Goal: Task Accomplishment & Management: Use online tool/utility

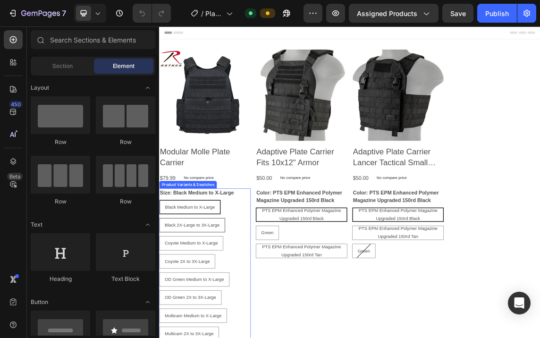
click at [234, 321] on span "Black 2X-Large to 3X-Large" at bounding box center [208, 322] width 82 height 8
click at [159, 312] on input "Black 2X-Large to 3X-Large Black 2X-Large to 3X-Large Black 2X-Large to 3X-Large" at bounding box center [159, 311] width 0 height 0
radio input "true"
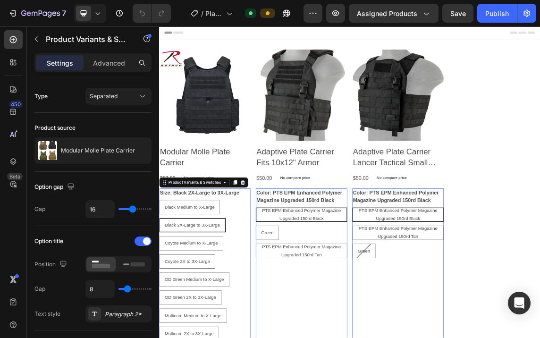
radio input "true"
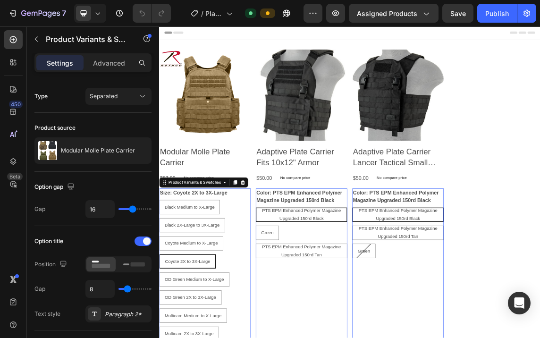
click at [400, 302] on div "PTS EPM Enhanced Polymer Magazine Upgraded 150rd Black" at bounding box center [371, 306] width 134 height 31
click at [303, 296] on input "PTS EPM Enhanced Polymer Magazine Upgraded 150rd Black PTS EPM Enhanced Polymer…" at bounding box center [302, 296] width 0 height 0
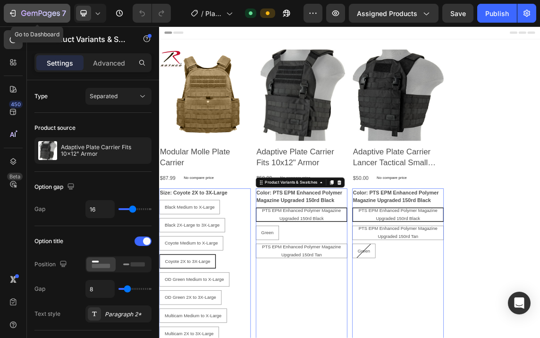
click at [12, 9] on icon "button" at bounding box center [12, 12] width 9 height 9
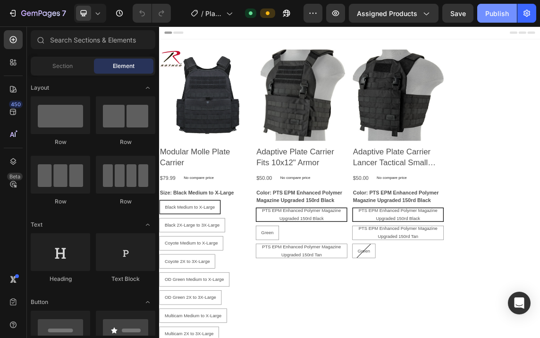
click at [497, 8] on button "Publish" at bounding box center [497, 13] width 40 height 19
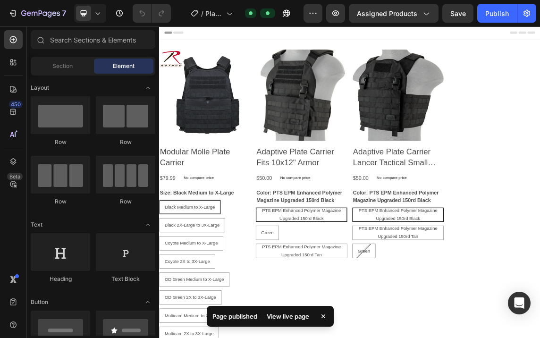
click at [299, 312] on div "View live page" at bounding box center [288, 316] width 54 height 13
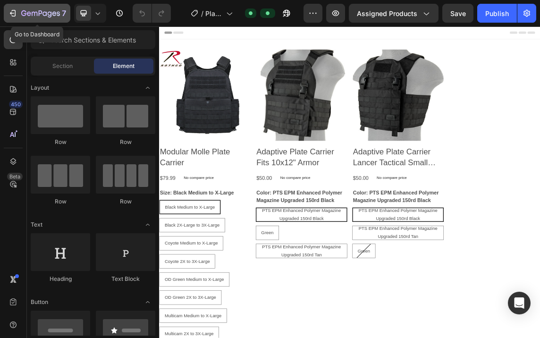
click at [15, 9] on icon "button" at bounding box center [12, 12] width 9 height 9
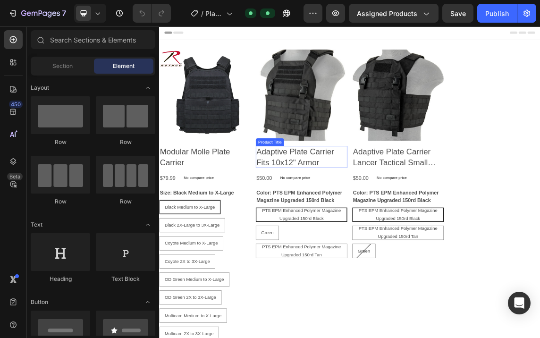
click at [350, 212] on h2 "Adaptive Plate Carrier Fits 10x12" Armor" at bounding box center [371, 220] width 136 height 33
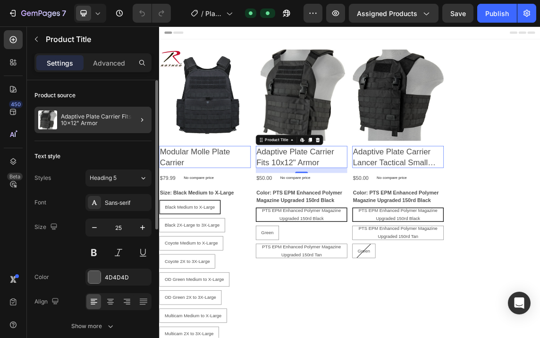
click at [135, 117] on div at bounding box center [138, 120] width 26 height 26
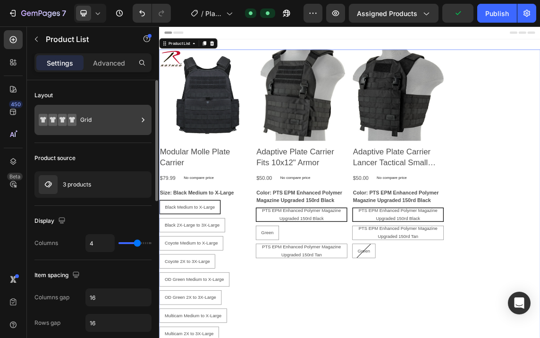
click at [141, 118] on icon at bounding box center [142, 119] width 9 height 9
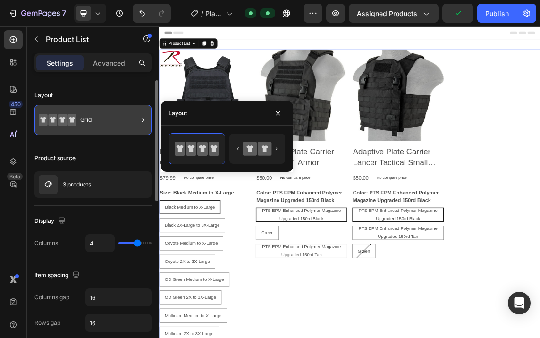
click at [141, 118] on icon at bounding box center [142, 119] width 9 height 9
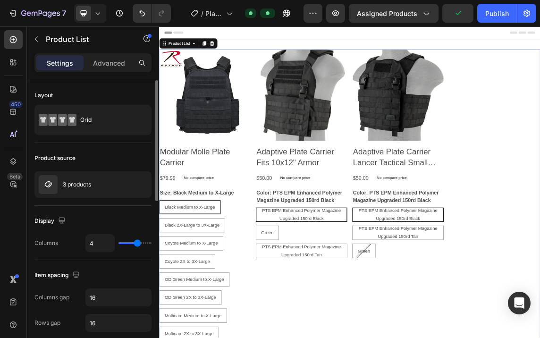
click at [135, 89] on div "Layout" at bounding box center [92, 95] width 117 height 15
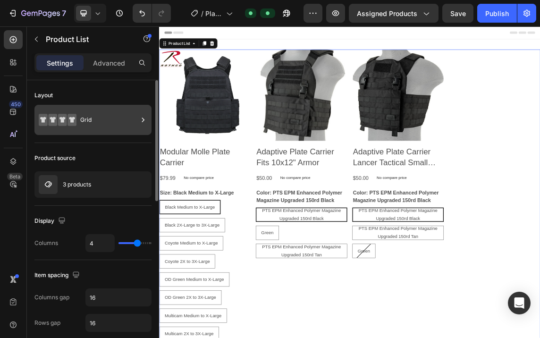
click at [140, 130] on div at bounding box center [142, 120] width 9 height 30
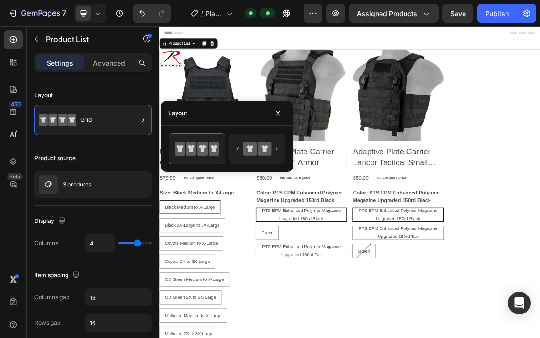
click at [396, 219] on h2 "Adaptive Plate Carrier Fits 10x12" Armor" at bounding box center [371, 220] width 136 height 33
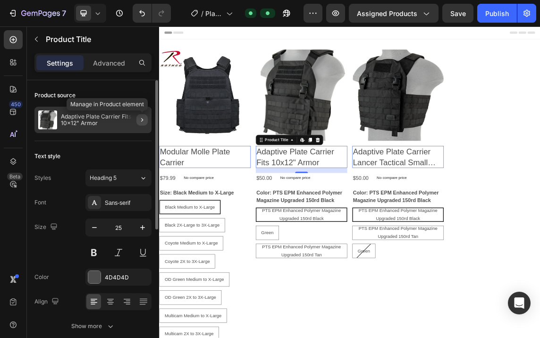
click at [144, 116] on icon "button" at bounding box center [142, 120] width 8 height 8
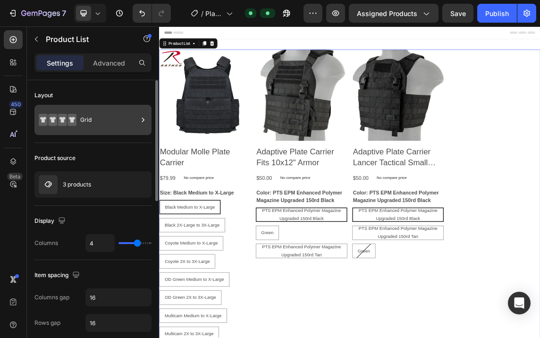
click at [143, 118] on icon at bounding box center [142, 119] width 9 height 9
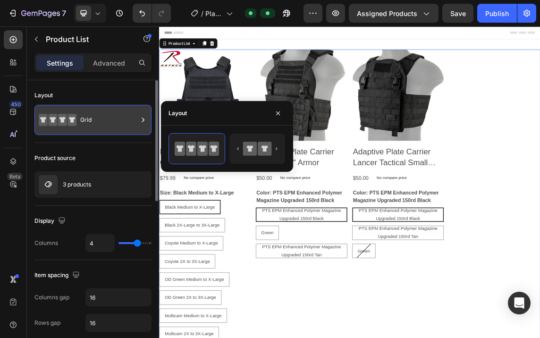
drag, startPoint x: 143, startPoint y: 118, endPoint x: 47, endPoint y: 131, distance: 96.8
click at [143, 118] on icon at bounding box center [142, 119] width 9 height 9
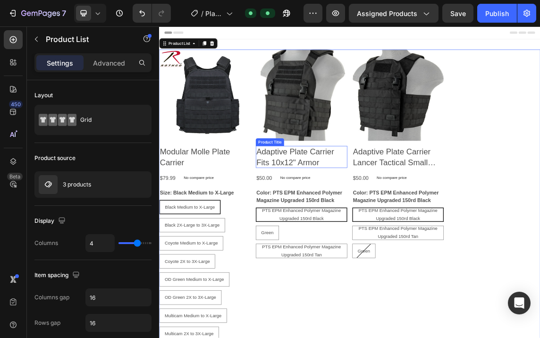
click at [372, 214] on h2 "Adaptive Plate Carrier Fits 10x12" Armor" at bounding box center [371, 220] width 136 height 33
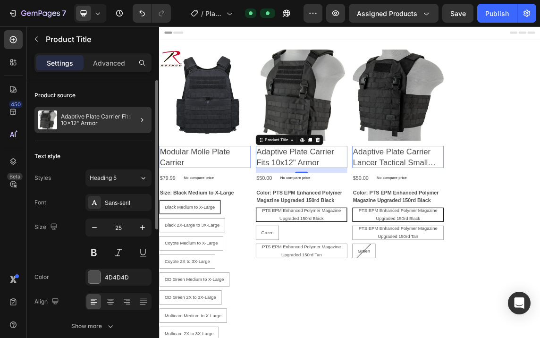
click at [127, 115] on div at bounding box center [138, 120] width 26 height 26
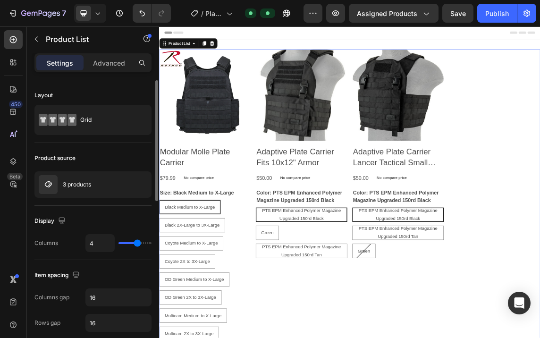
click at [127, 115] on div "Grid" at bounding box center [109, 120] width 58 height 22
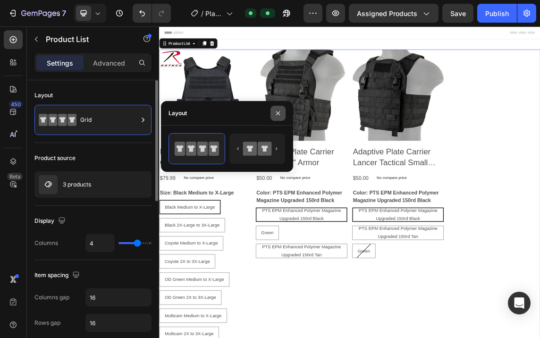
click at [280, 111] on icon "button" at bounding box center [278, 114] width 8 height 8
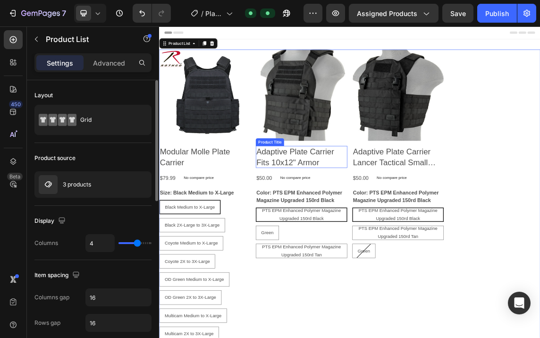
click at [402, 221] on h2 "Adaptive Plate Carrier Fits 10x12" Armor" at bounding box center [371, 220] width 136 height 33
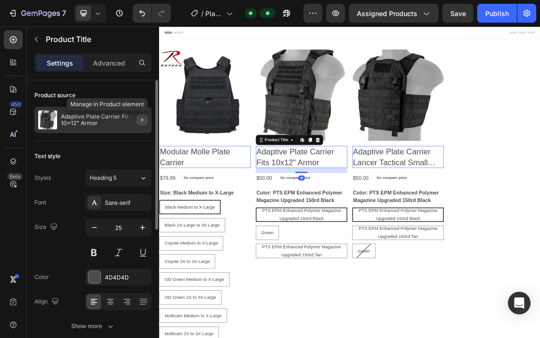
click at [144, 117] on icon "button" at bounding box center [142, 120] width 8 height 8
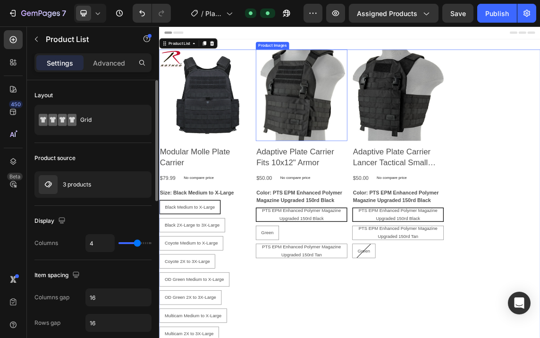
click at [392, 194] on img at bounding box center [371, 129] width 136 height 136
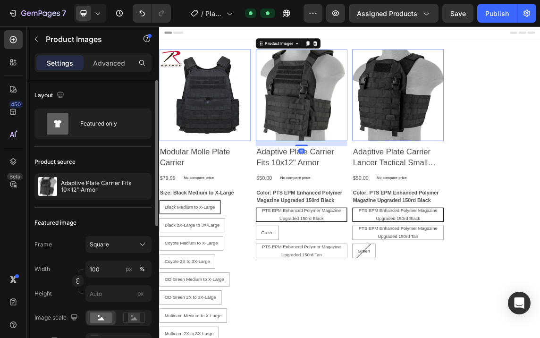
click at [395, 161] on img at bounding box center [371, 129] width 136 height 136
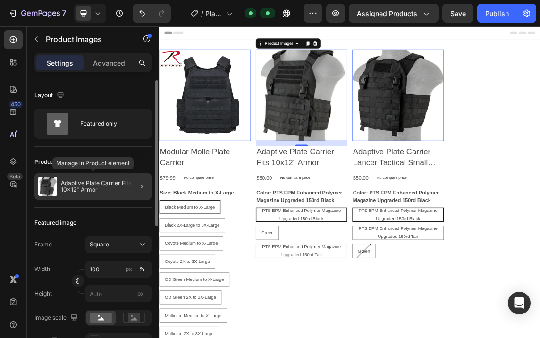
click at [106, 181] on p "Adaptive Plate Carrier Fits 10x12" Armor" at bounding box center [104, 186] width 87 height 13
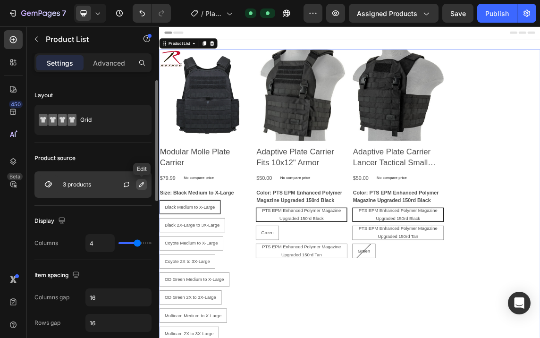
click at [141, 183] on icon "button" at bounding box center [142, 185] width 8 height 8
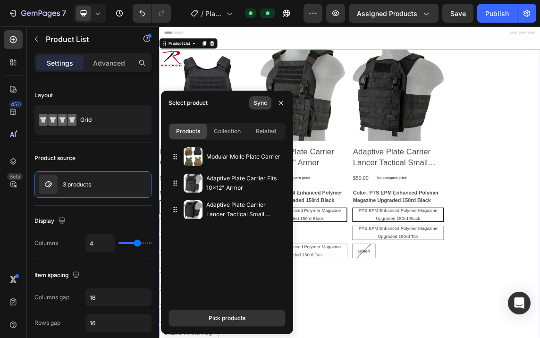
click at [263, 105] on div "Sync" at bounding box center [261, 103] width 14 height 8
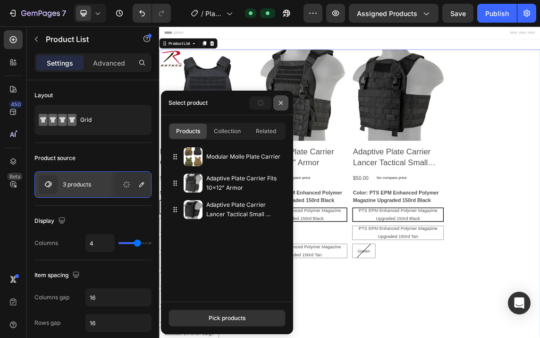
click at [281, 101] on icon "button" at bounding box center [281, 103] width 8 height 8
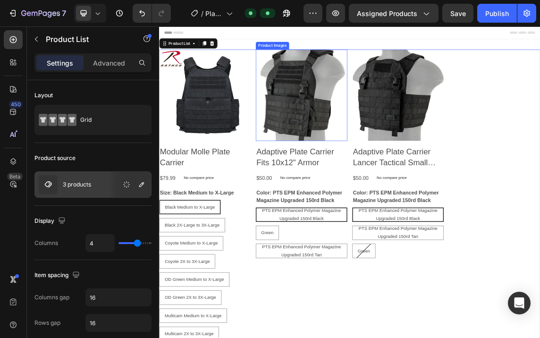
click at [369, 159] on img at bounding box center [371, 129] width 136 height 136
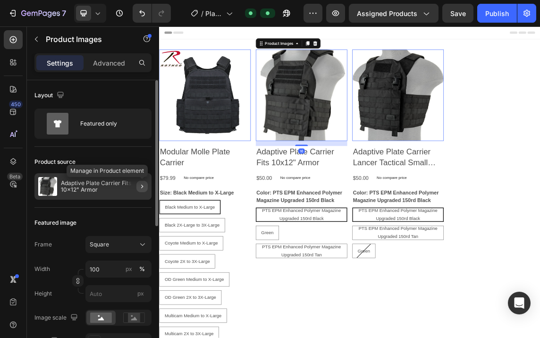
click at [144, 181] on button "button" at bounding box center [141, 186] width 11 height 11
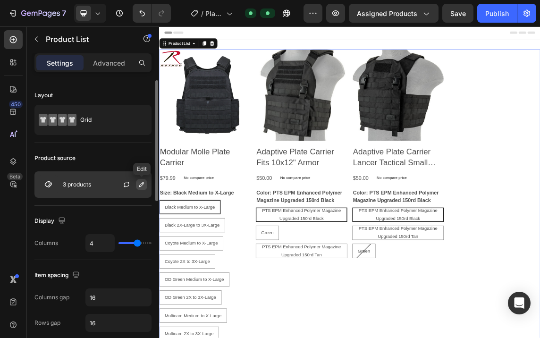
click at [141, 185] on icon "button" at bounding box center [142, 185] width 8 height 8
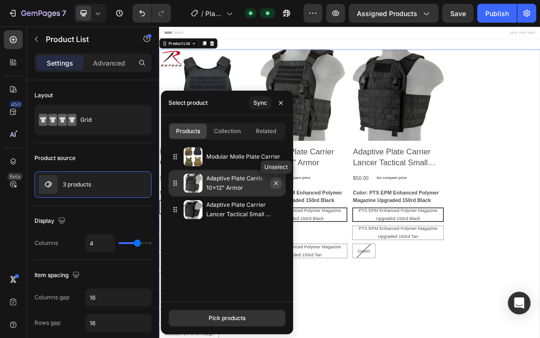
click at [278, 183] on icon "button" at bounding box center [276, 183] width 8 height 8
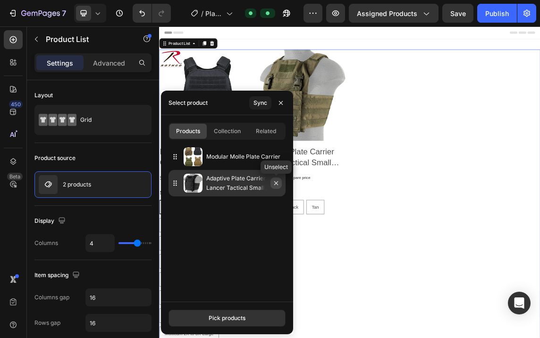
click at [277, 183] on icon "button" at bounding box center [276, 183] width 8 height 8
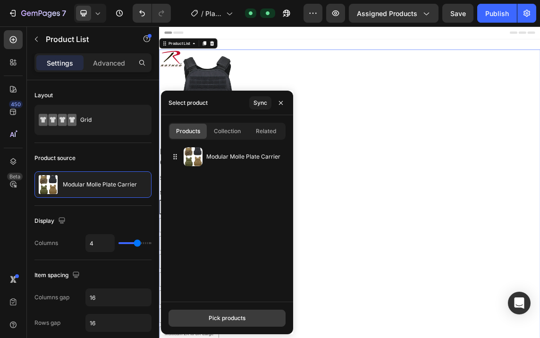
click at [217, 313] on button "Pick products" at bounding box center [227, 318] width 117 height 17
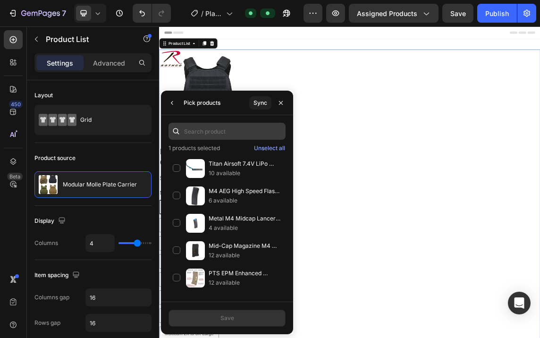
click at [220, 126] on input "text" at bounding box center [227, 131] width 117 height 17
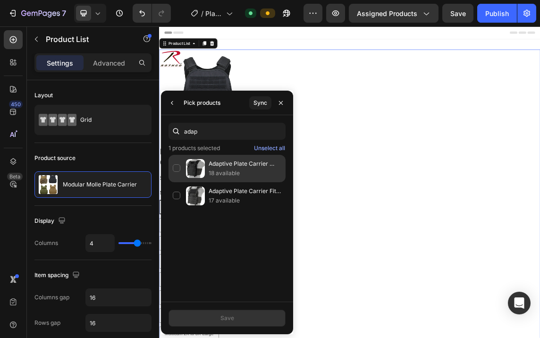
type input "adap"
click at [221, 166] on p "Adaptive Plate Carrier Lancer Tactical Small Frame" at bounding box center [245, 163] width 73 height 9
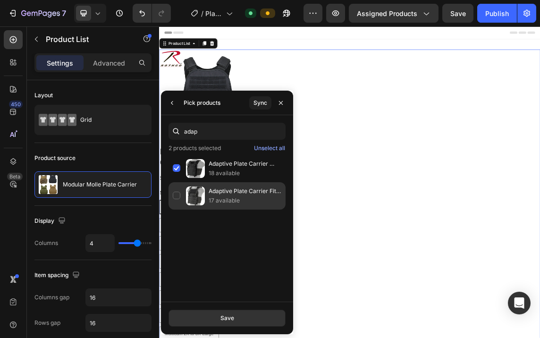
click at [212, 186] on div "Adaptive Plate Carrier Fits 10x12" Armor 17 available" at bounding box center [227, 195] width 117 height 27
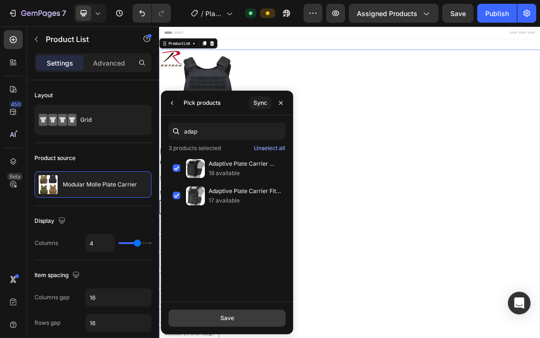
click at [221, 314] on div "Save" at bounding box center [227, 318] width 14 height 8
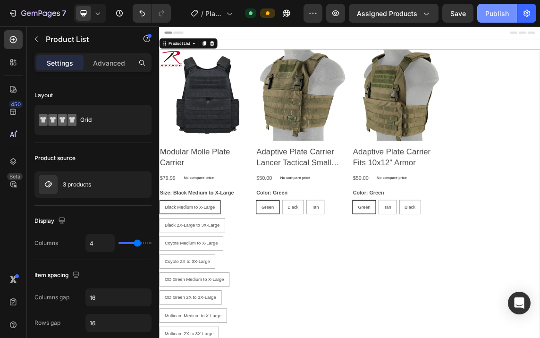
click at [498, 9] on div "Publish" at bounding box center [497, 13] width 24 height 10
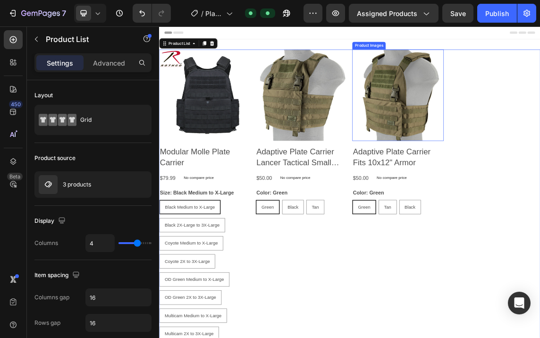
click at [530, 135] on img at bounding box center [514, 129] width 136 height 136
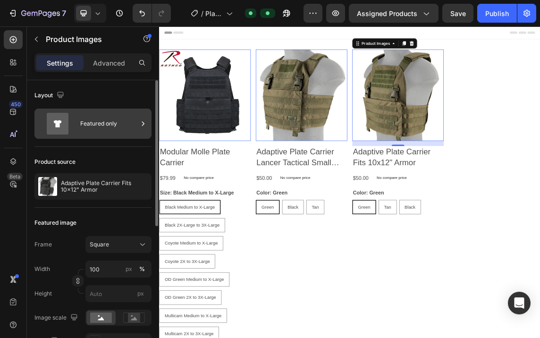
click at [144, 118] on div at bounding box center [142, 124] width 9 height 30
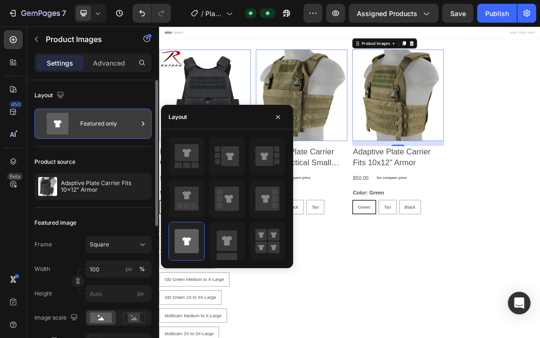
click at [144, 118] on div at bounding box center [142, 124] width 9 height 30
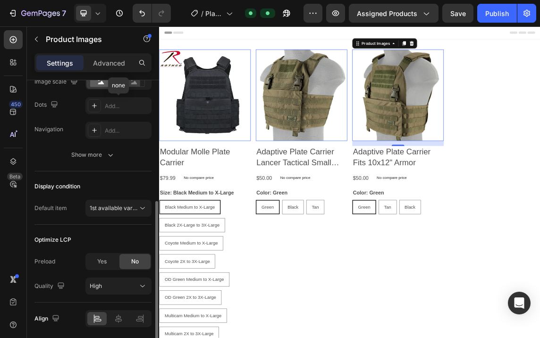
scroll to position [270, 0]
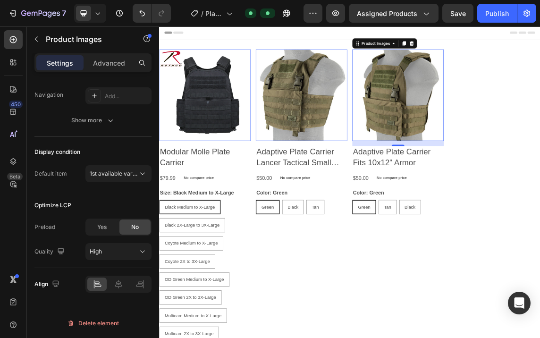
click at [503, 127] on img at bounding box center [514, 129] width 136 height 136
click at [501, 7] on button "Publish" at bounding box center [497, 13] width 40 height 19
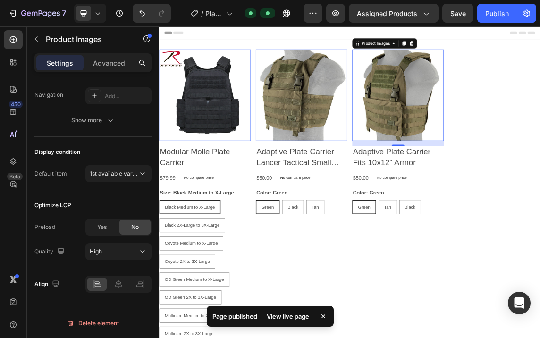
click at [281, 317] on div "View live page" at bounding box center [288, 316] width 54 height 13
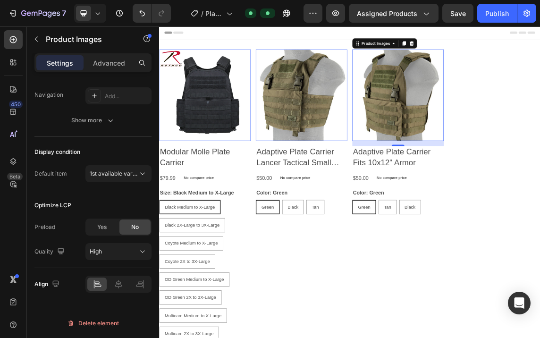
click at [225, 80] on img at bounding box center [227, 129] width 136 height 136
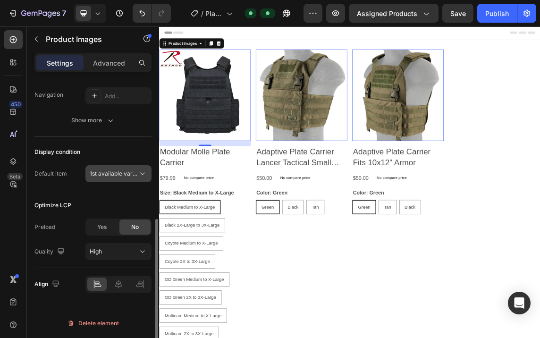
click at [142, 172] on icon at bounding box center [142, 173] width 9 height 9
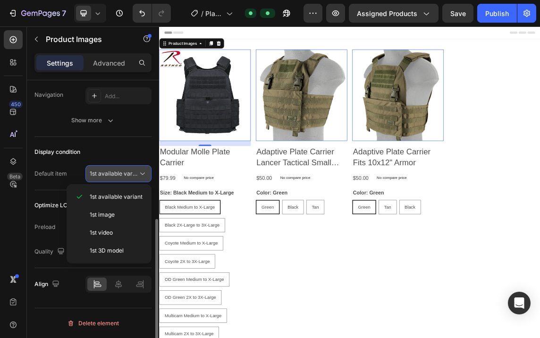
click at [142, 172] on icon at bounding box center [142, 173] width 9 height 9
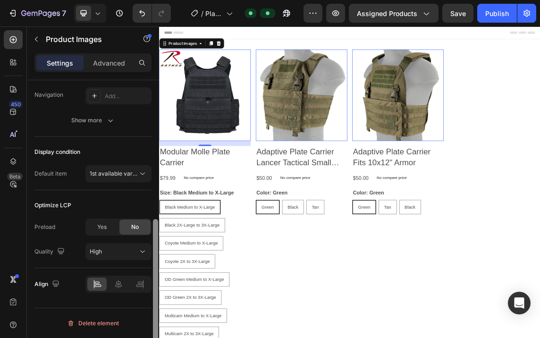
drag, startPoint x: 157, startPoint y: 225, endPoint x: 157, endPoint y: 275, distance: 50.5
click at [157, 275] on div at bounding box center [155, 292] width 5 height 146
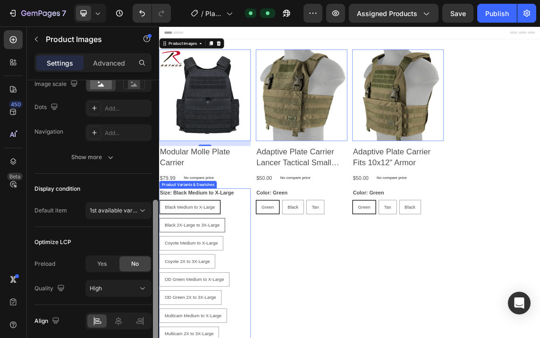
drag, startPoint x: 314, startPoint y: 293, endPoint x: 160, endPoint y: 310, distance: 154.8
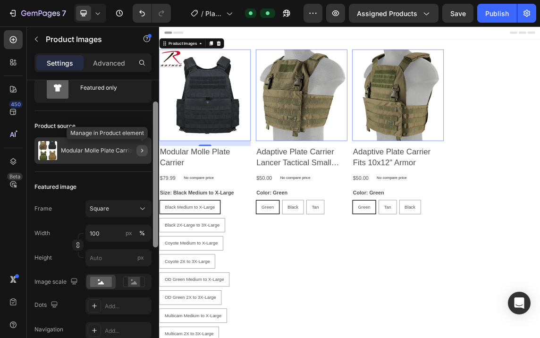
scroll to position [38, 0]
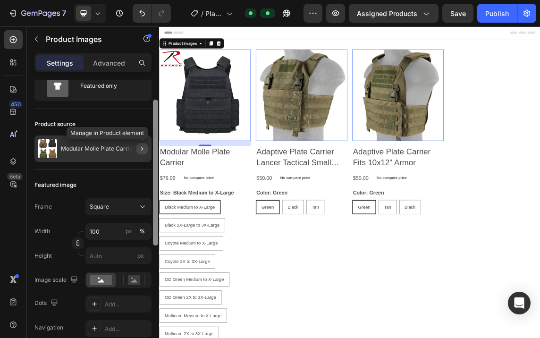
click at [143, 147] on icon "button" at bounding box center [142, 149] width 8 height 8
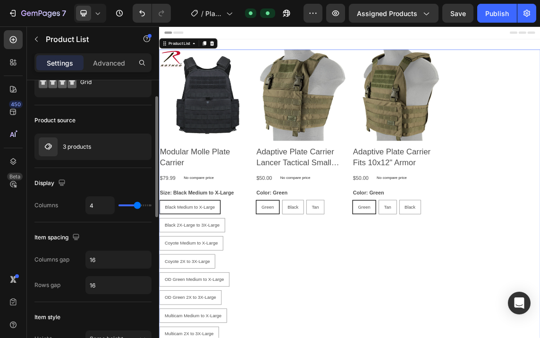
scroll to position [0, 0]
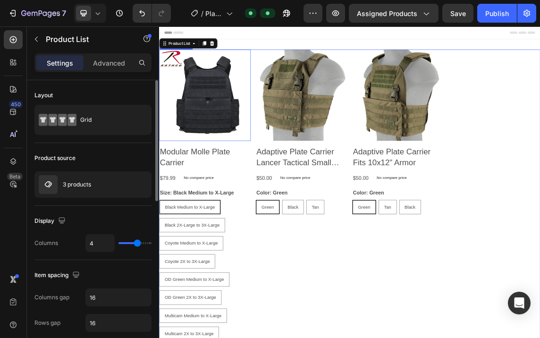
click at [201, 178] on img at bounding box center [227, 129] width 136 height 136
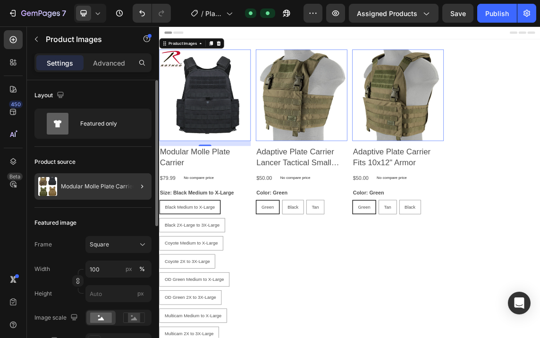
click at [128, 185] on div at bounding box center [138, 186] width 26 height 26
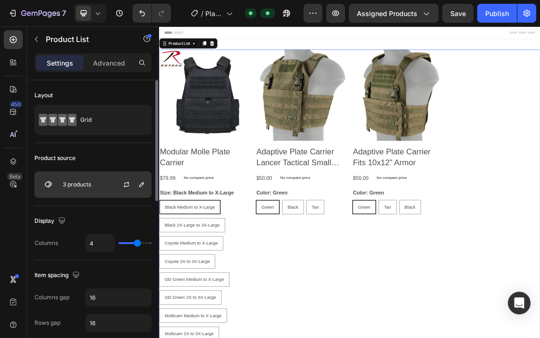
click at [47, 182] on img at bounding box center [48, 184] width 19 height 19
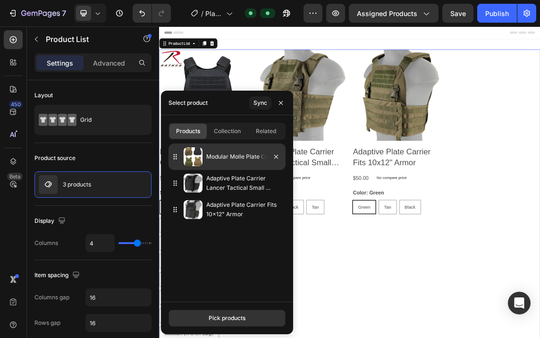
click at [227, 159] on p "Modular Molle Plate Carrier" at bounding box center [244, 156] width 76 height 9
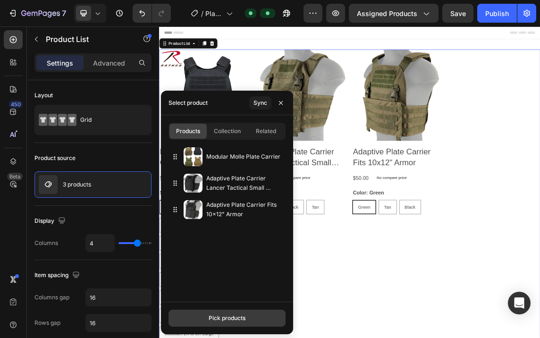
click at [241, 319] on div "Pick products" at bounding box center [227, 318] width 37 height 8
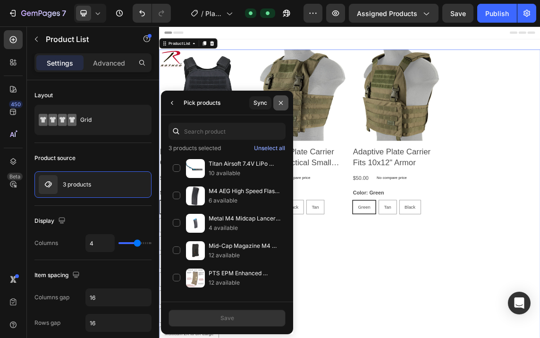
drag, startPoint x: 282, startPoint y: 101, endPoint x: 182, endPoint y: 116, distance: 100.8
click at [282, 101] on icon "button" at bounding box center [281, 103] width 8 height 8
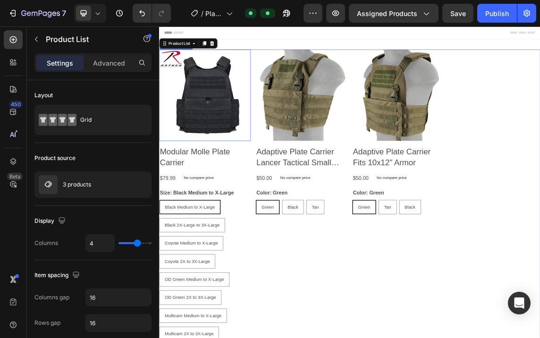
click at [239, 145] on img at bounding box center [227, 129] width 136 height 136
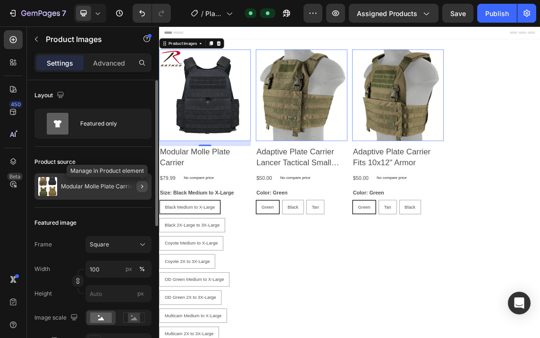
click at [142, 186] on icon "button" at bounding box center [142, 187] width 8 height 8
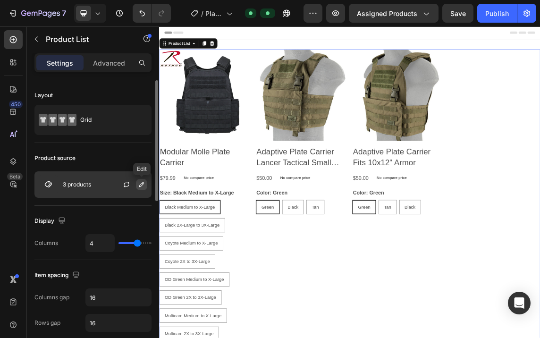
click at [144, 183] on icon "button" at bounding box center [141, 184] width 5 height 5
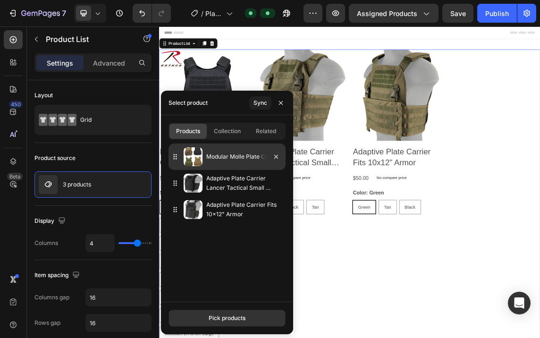
click at [241, 157] on p "Modular Molle Plate Carrier" at bounding box center [244, 156] width 76 height 9
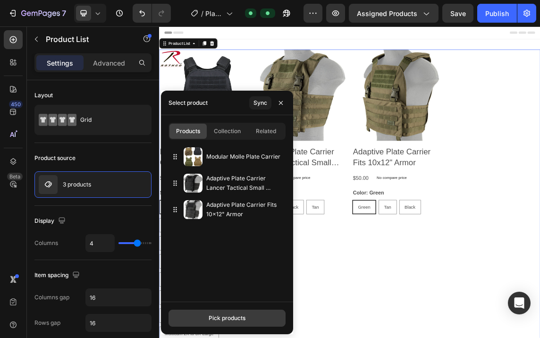
click at [239, 315] on div "Pick products" at bounding box center [227, 318] width 37 height 8
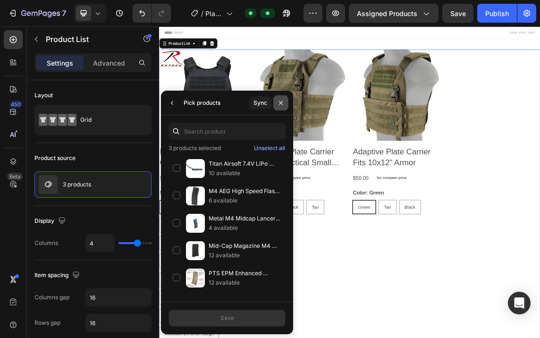
drag, startPoint x: 284, startPoint y: 103, endPoint x: 186, endPoint y: 149, distance: 107.5
click at [284, 103] on icon "button" at bounding box center [281, 103] width 8 height 8
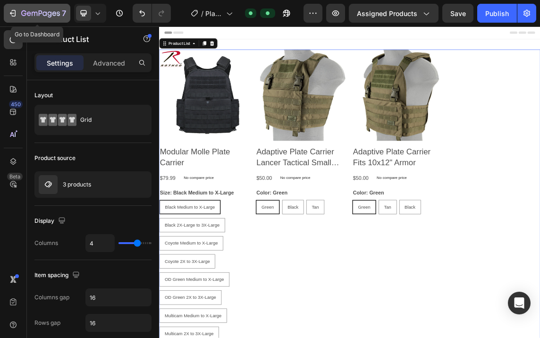
click at [13, 10] on icon "button" at bounding box center [14, 13] width 4 height 7
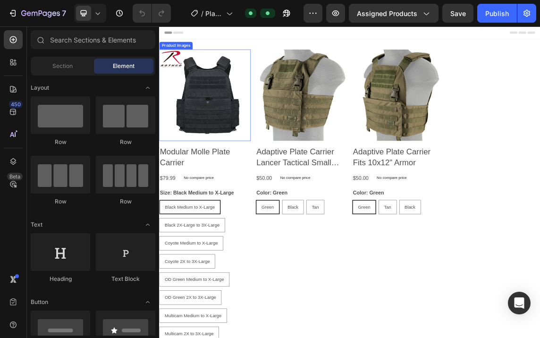
click at [207, 164] on img at bounding box center [227, 129] width 136 height 136
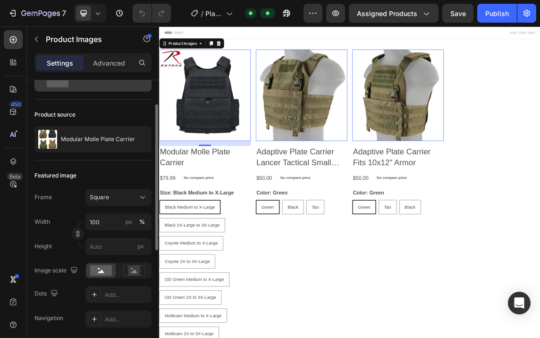
scroll to position [94, 0]
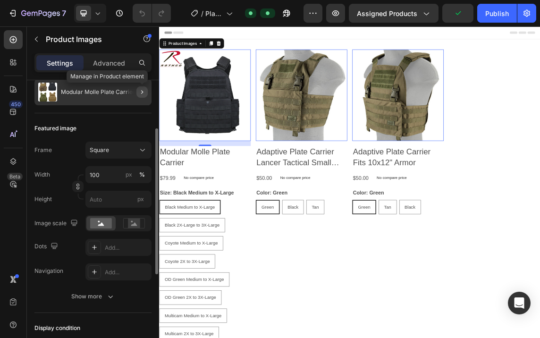
click at [141, 91] on icon "button" at bounding box center [142, 92] width 8 height 8
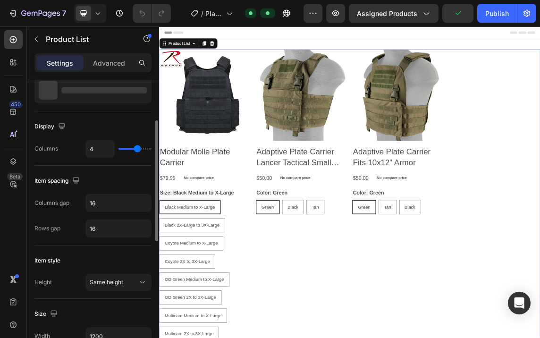
scroll to position [0, 0]
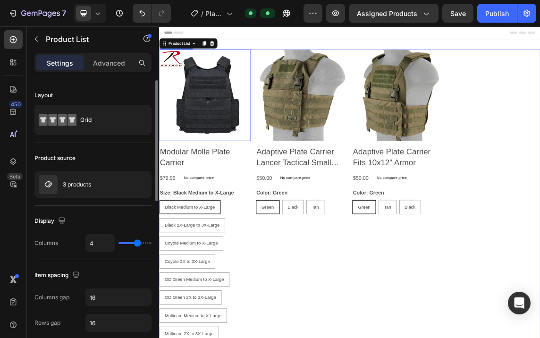
click at [244, 143] on img at bounding box center [227, 129] width 136 height 136
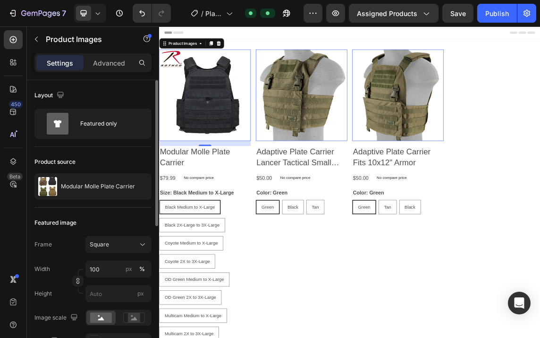
click at [220, 130] on img at bounding box center [227, 129] width 136 height 136
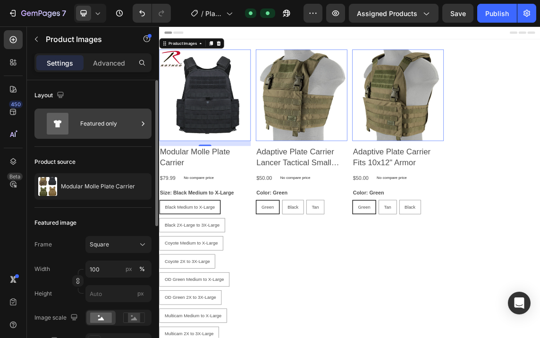
click at [141, 121] on icon at bounding box center [142, 123] width 9 height 9
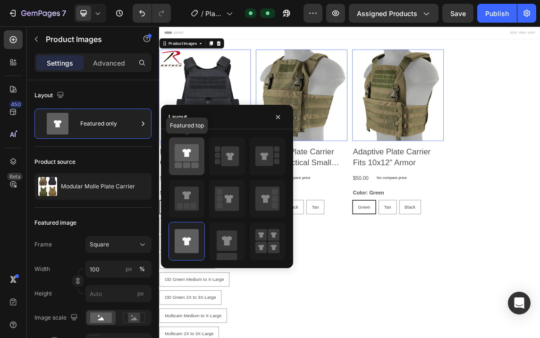
click at [185, 149] on icon at bounding box center [186, 153] width 8 height 8
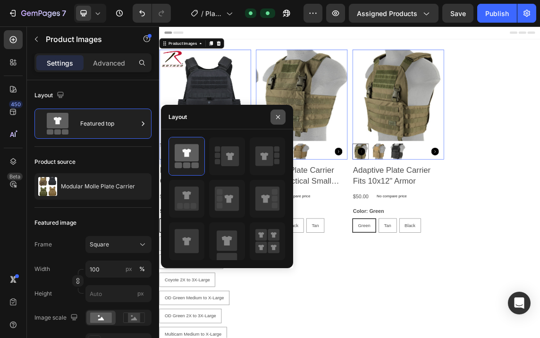
click at [279, 117] on icon "button" at bounding box center [278, 117] width 8 height 8
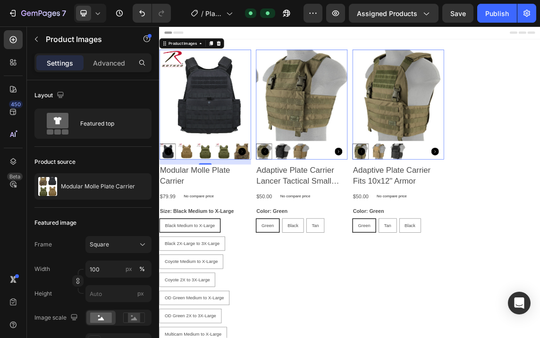
click at [237, 138] on img at bounding box center [229, 129] width 136 height 136
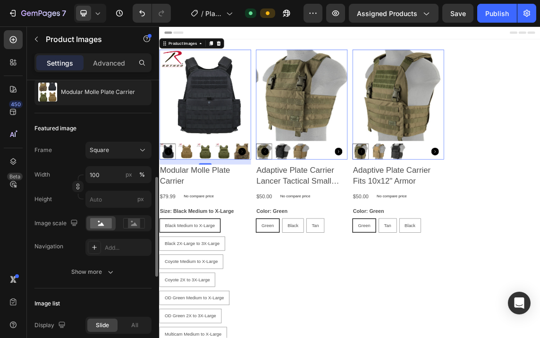
scroll to position [142, 0]
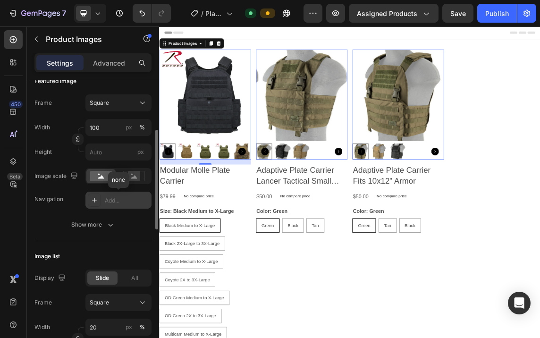
click at [117, 197] on div "Add..." at bounding box center [127, 200] width 44 height 8
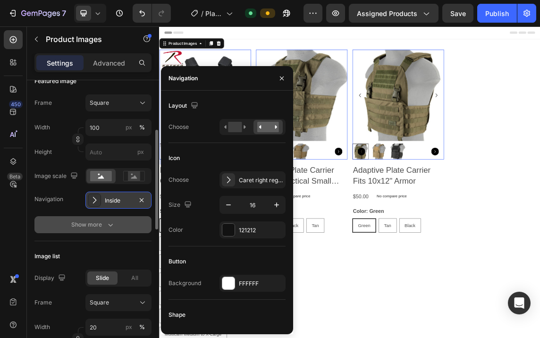
click at [109, 220] on icon "button" at bounding box center [110, 224] width 9 height 9
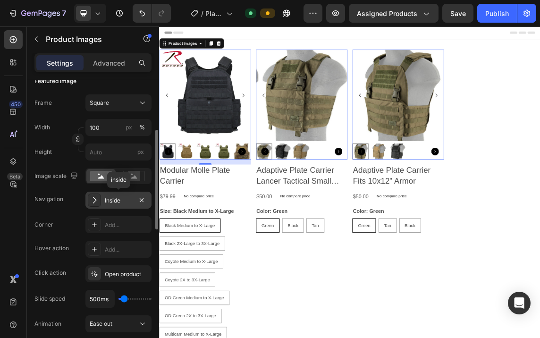
click at [120, 199] on div "Inside" at bounding box center [118, 200] width 27 height 8
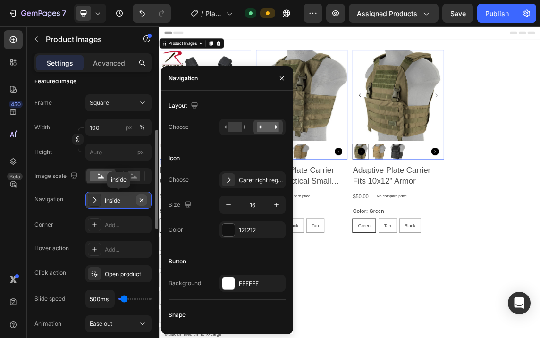
click at [141, 199] on icon "button" at bounding box center [142, 200] width 4 height 4
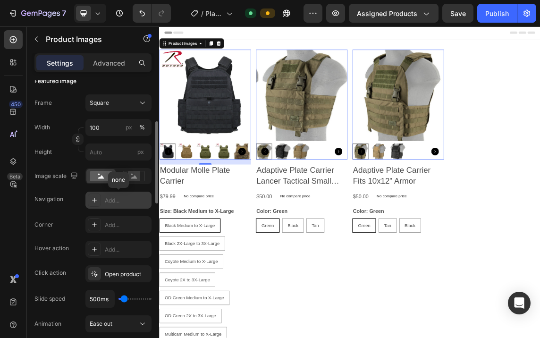
click at [141, 199] on div "Add..." at bounding box center [127, 200] width 44 height 8
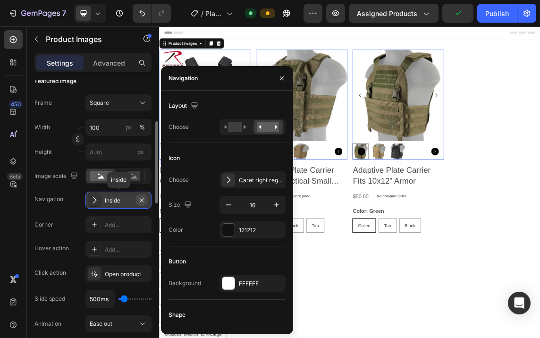
click at [144, 200] on icon "button" at bounding box center [142, 200] width 8 height 8
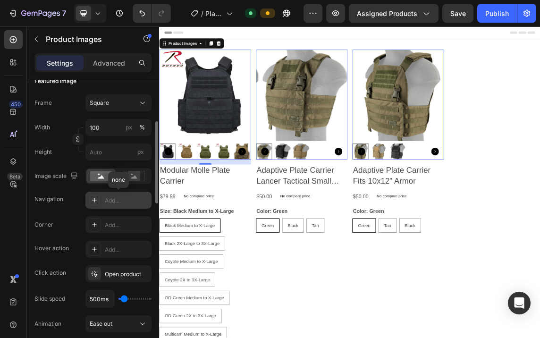
click at [138, 197] on div "Add..." at bounding box center [127, 200] width 44 height 8
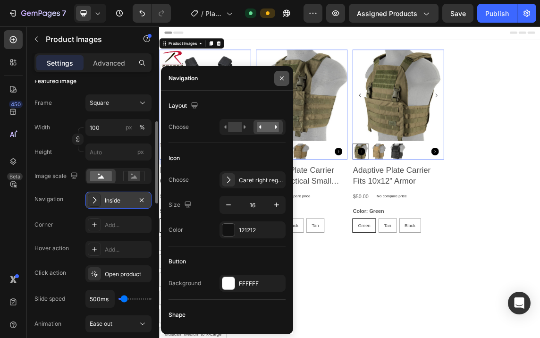
drag, startPoint x: 284, startPoint y: 74, endPoint x: 265, endPoint y: 126, distance: 55.5
click at [284, 74] on button "button" at bounding box center [281, 78] width 15 height 15
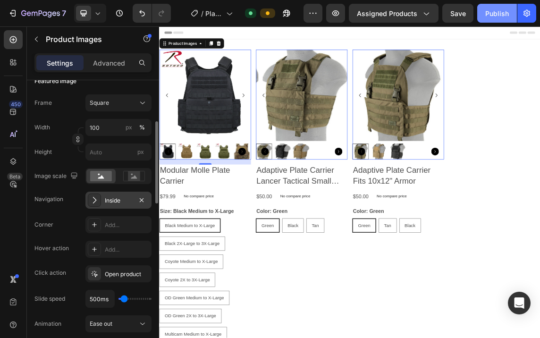
click at [498, 11] on div "Publish" at bounding box center [497, 13] width 24 height 10
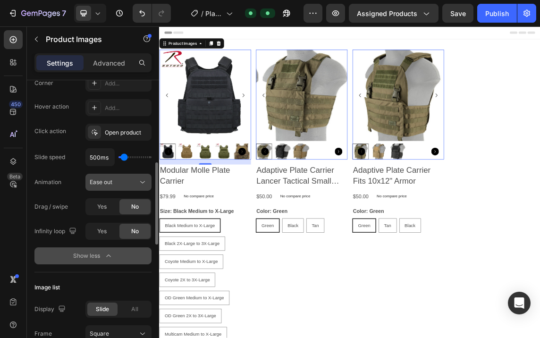
scroll to position [236, 0]
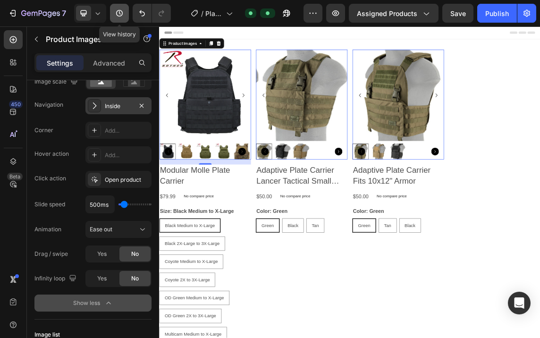
click at [119, 12] on icon "button" at bounding box center [119, 12] width 9 height 9
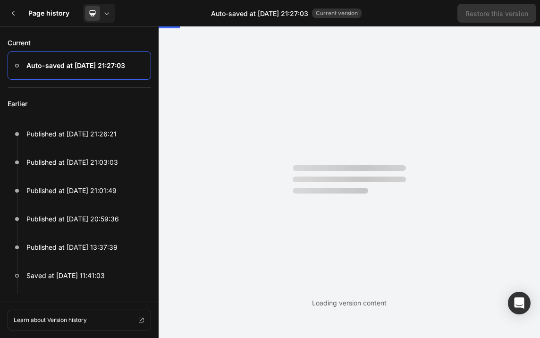
scroll to position [0, 0]
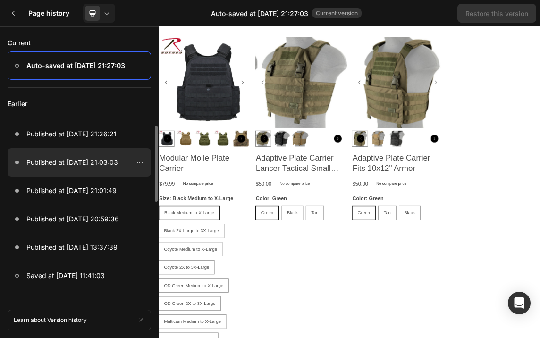
click at [83, 157] on p "Published at Sep 25, 21:03:03" at bounding box center [72, 162] width 92 height 11
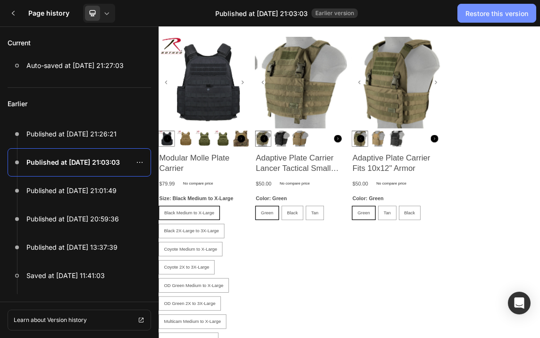
click at [479, 10] on div "Restore this version" at bounding box center [496, 13] width 63 height 10
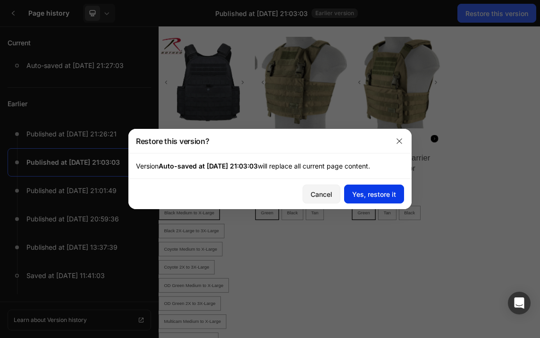
click at [372, 187] on button "Yes, restore it" at bounding box center [374, 194] width 60 height 19
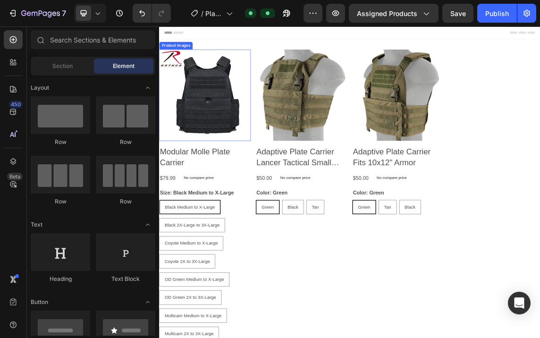
click at [230, 145] on img at bounding box center [227, 129] width 136 height 136
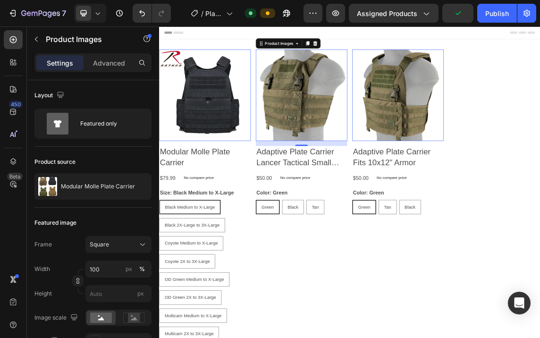
click at [356, 129] on img at bounding box center [371, 129] width 136 height 136
click at [494, 133] on img at bounding box center [514, 129] width 136 height 136
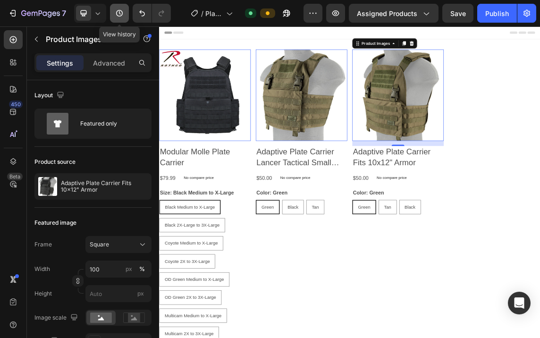
click at [123, 8] on button "button" at bounding box center [119, 13] width 19 height 19
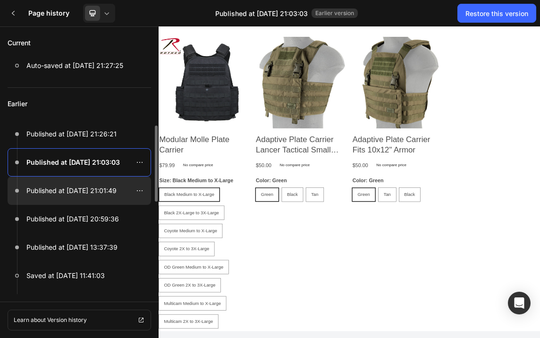
click at [98, 184] on div at bounding box center [80, 191] width 144 height 28
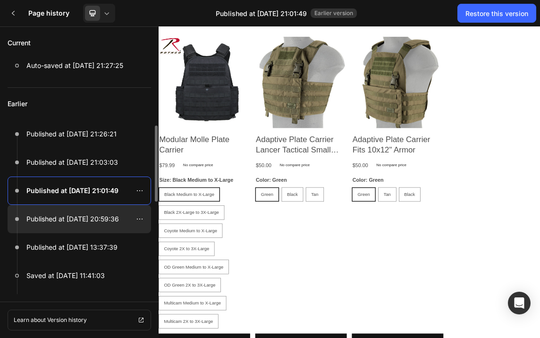
click at [93, 211] on div at bounding box center [80, 219] width 144 height 28
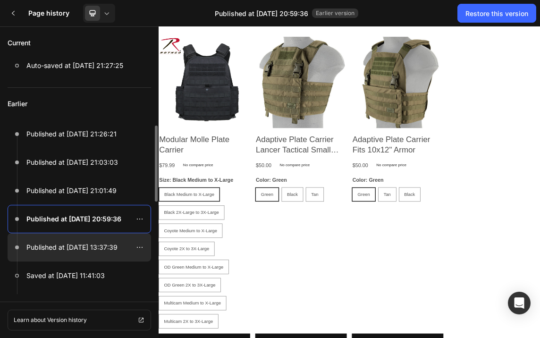
click at [98, 245] on p "Published at Sep 06, 13:37:39" at bounding box center [71, 247] width 91 height 11
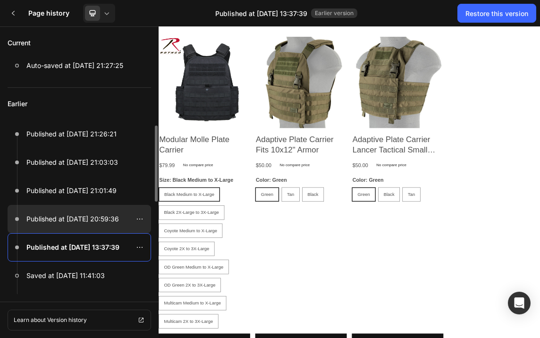
click at [105, 215] on p "Published at Sep 25, 20:59:36" at bounding box center [72, 218] width 93 height 11
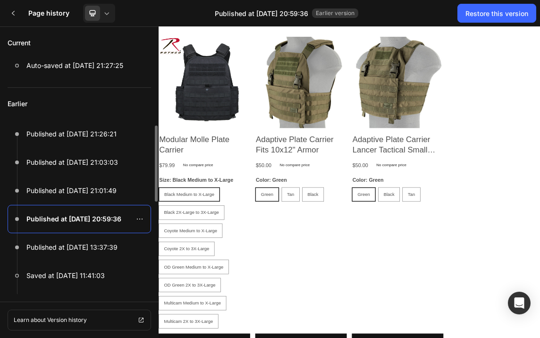
click at [103, 225] on div at bounding box center [80, 219] width 144 height 28
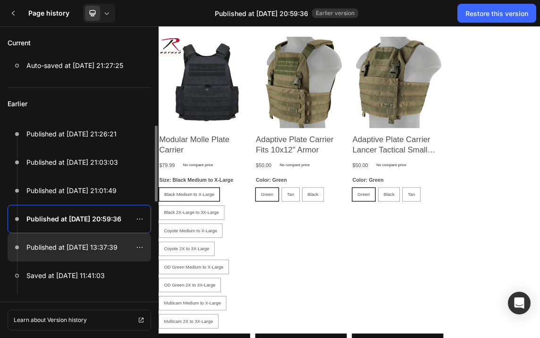
click at [91, 246] on p "Published at Sep 06, 13:37:39" at bounding box center [71, 247] width 91 height 11
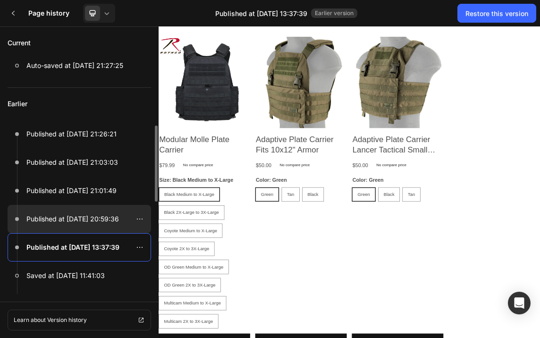
click at [103, 217] on p "Published at Sep 25, 20:59:36" at bounding box center [72, 218] width 93 height 11
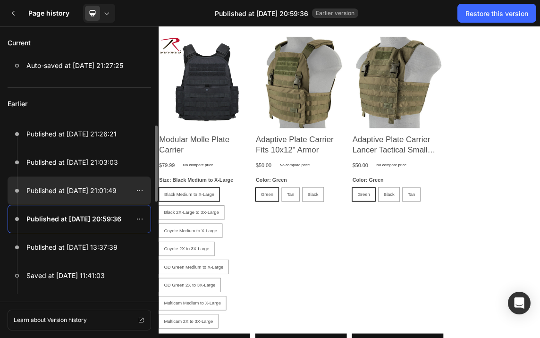
click at [103, 187] on p "Published at Sep 25, 21:01:49" at bounding box center [71, 190] width 90 height 11
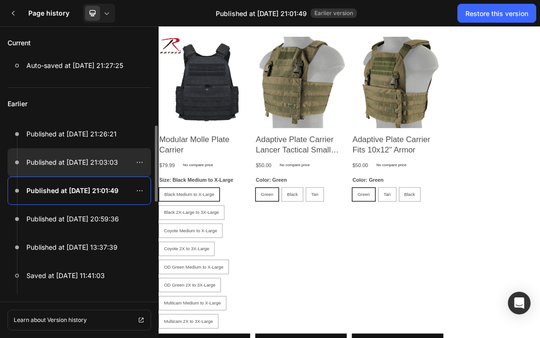
click at [96, 164] on p "Published at Sep 25, 21:03:03" at bounding box center [72, 162] width 92 height 11
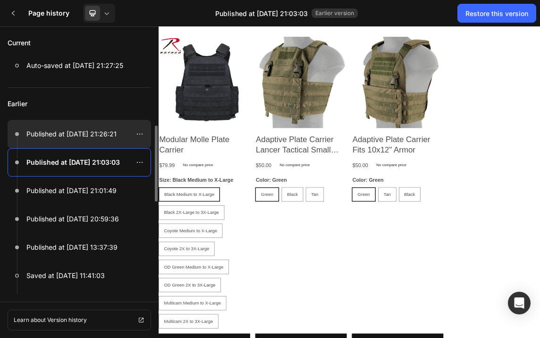
click at [94, 136] on p "Published at Sep 25, 21:26:21" at bounding box center [71, 133] width 90 height 11
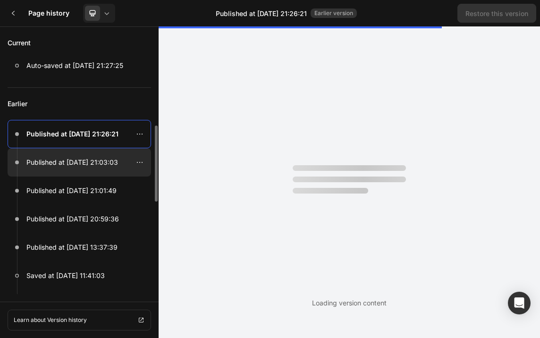
click at [100, 164] on p "Published at Sep 25, 21:03:03" at bounding box center [72, 162] width 92 height 11
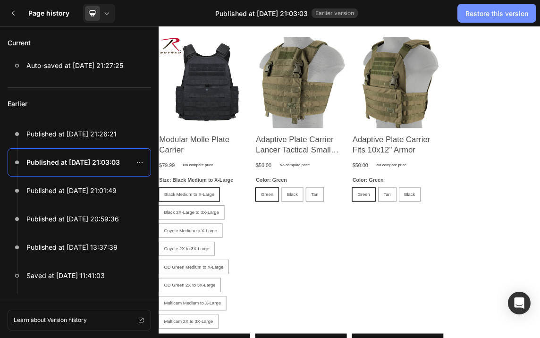
click at [496, 12] on div "Restore this version" at bounding box center [496, 13] width 63 height 10
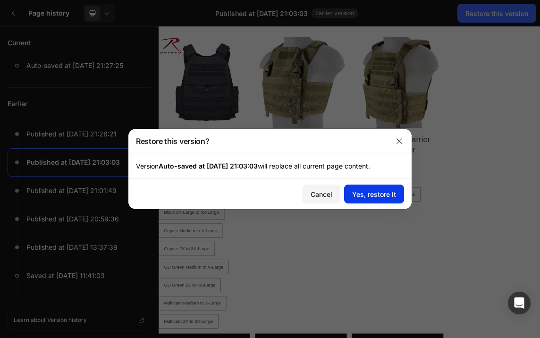
click at [384, 191] on div "Yes, restore it" at bounding box center [374, 194] width 44 height 10
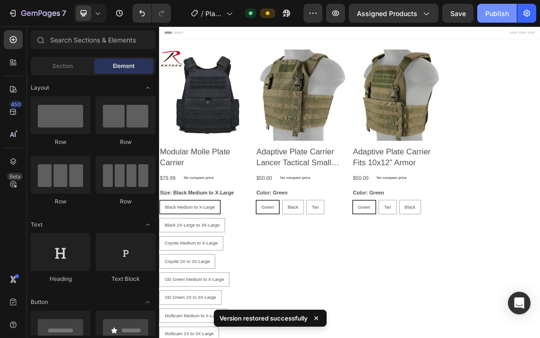
click at [497, 7] on button "Publish" at bounding box center [497, 13] width 40 height 19
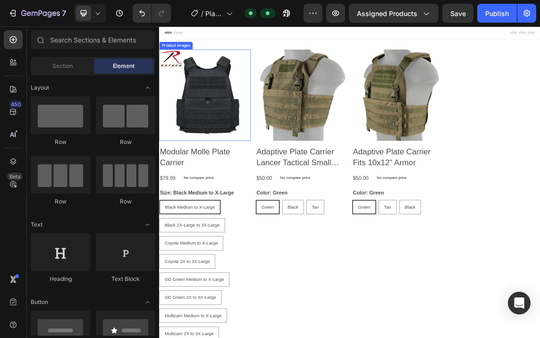
click at [236, 108] on img at bounding box center [227, 129] width 136 height 136
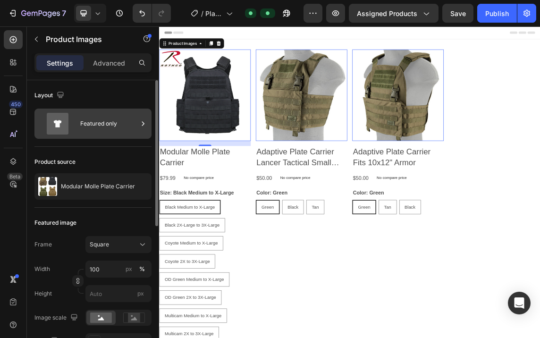
click at [140, 120] on icon at bounding box center [142, 123] width 9 height 9
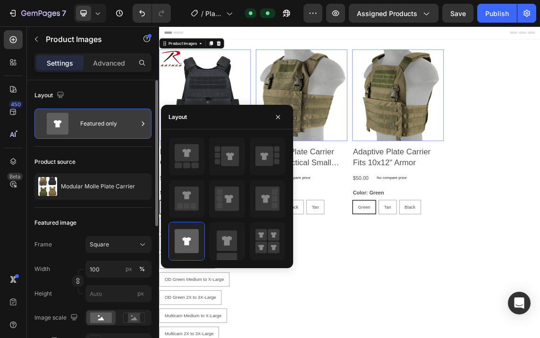
click at [140, 120] on icon at bounding box center [142, 123] width 9 height 9
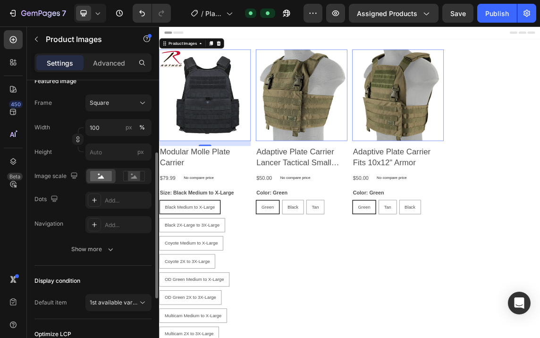
scroll to position [189, 0]
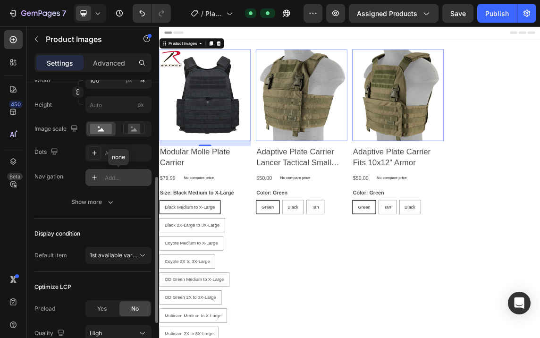
click at [117, 174] on div "Add..." at bounding box center [127, 178] width 44 height 8
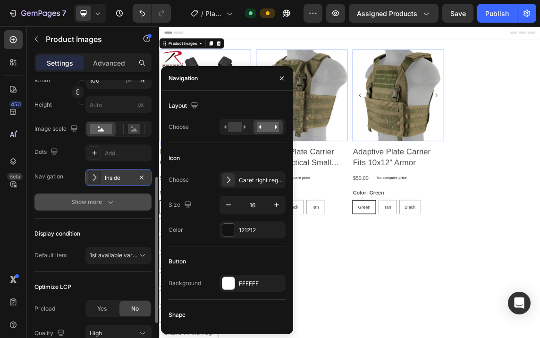
scroll to position [236, 0]
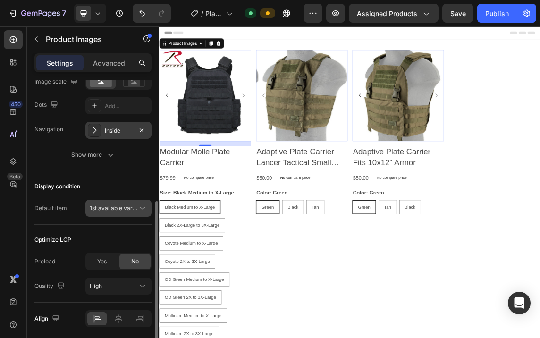
click at [146, 206] on icon at bounding box center [142, 207] width 9 height 9
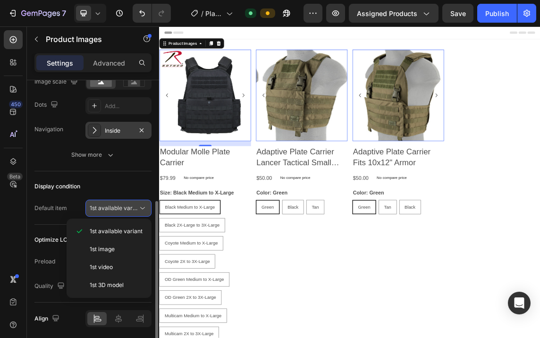
click at [146, 206] on icon at bounding box center [142, 207] width 9 height 9
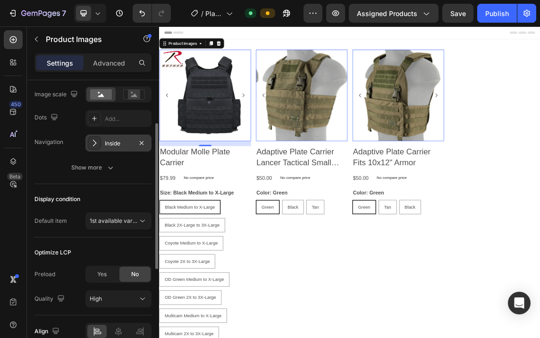
scroll to position [176, 0]
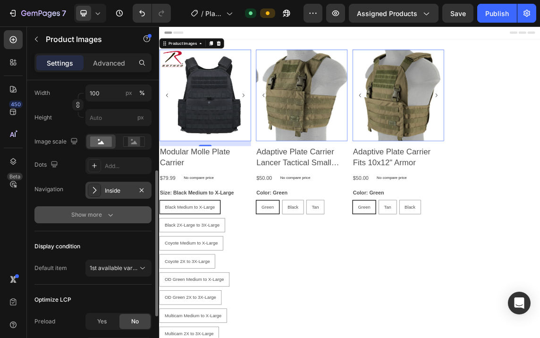
click at [107, 212] on icon "button" at bounding box center [110, 214] width 9 height 9
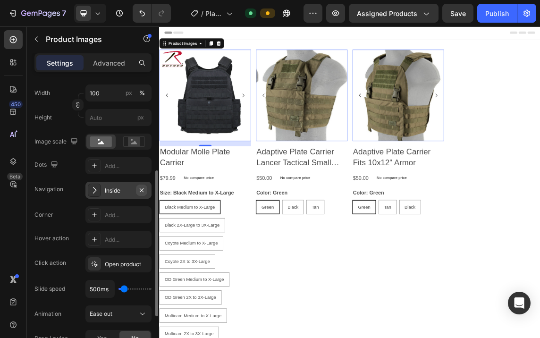
click at [141, 189] on icon "button" at bounding box center [142, 190] width 4 height 4
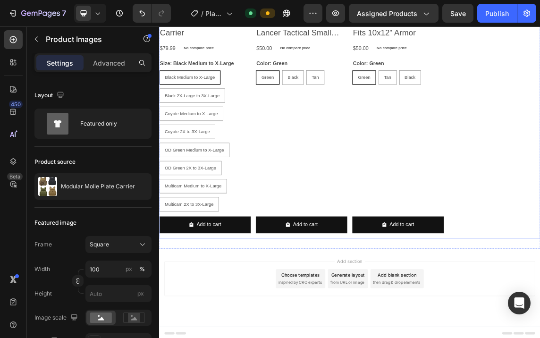
scroll to position [194, 0]
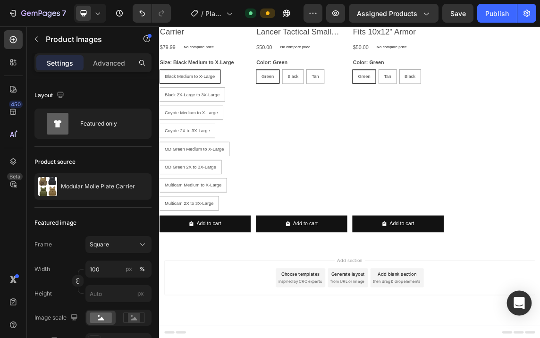
click at [519, 300] on icon "Open Intercom Messenger" at bounding box center [519, 303] width 11 height 12
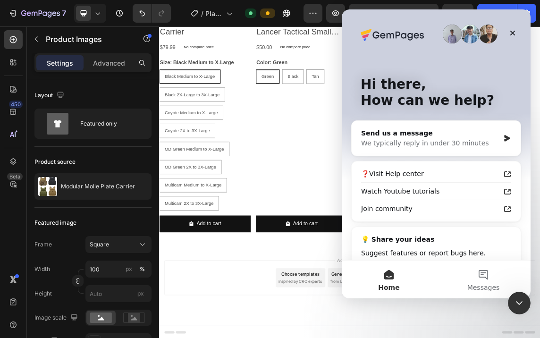
scroll to position [0, 0]
click at [512, 35] on icon "Close" at bounding box center [513, 33] width 8 height 8
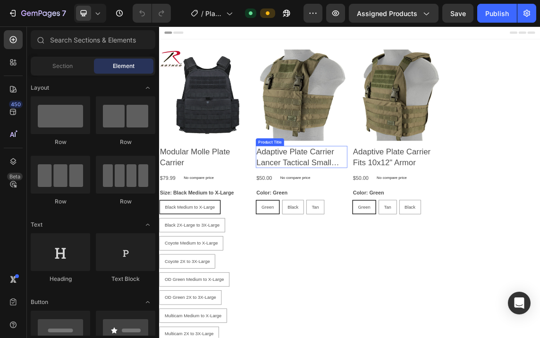
click at [349, 204] on h2 "Adaptive Plate Carrier Lancer Tactical Small Frame" at bounding box center [371, 220] width 136 height 33
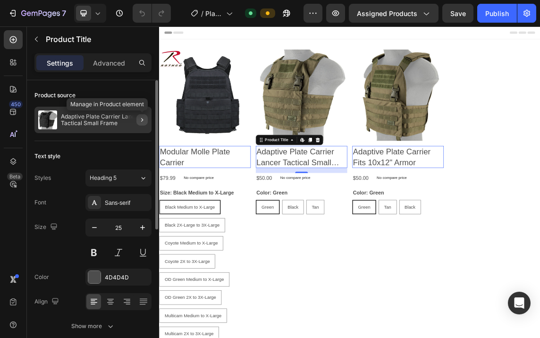
click at [143, 118] on icon "button" at bounding box center [142, 120] width 8 height 8
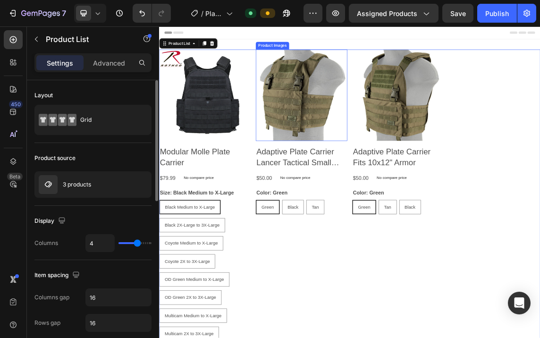
click at [349, 183] on img at bounding box center [371, 129] width 136 height 136
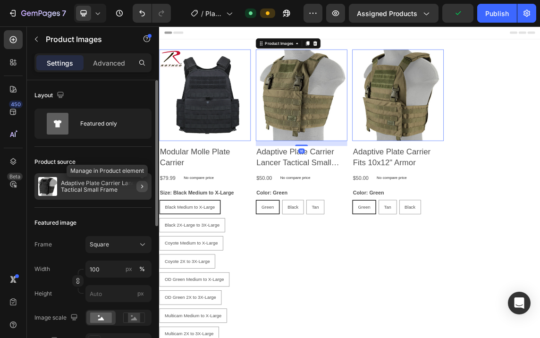
click at [141, 183] on icon "button" at bounding box center [142, 187] width 8 height 8
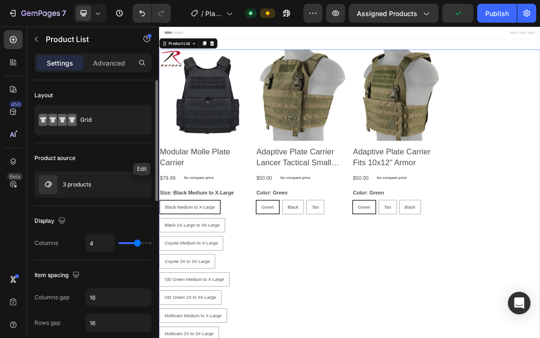
click at [0, 0] on icon "button" at bounding box center [0, 0] width 0 height 0
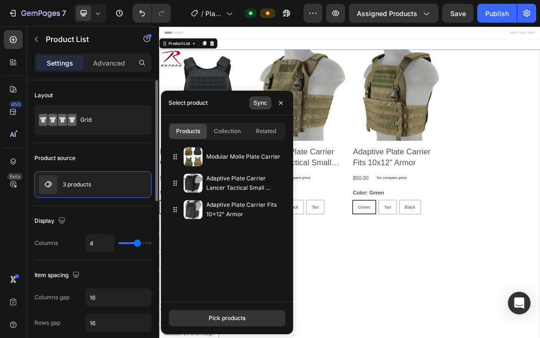
click at [262, 102] on div "Sync" at bounding box center [261, 103] width 14 height 8
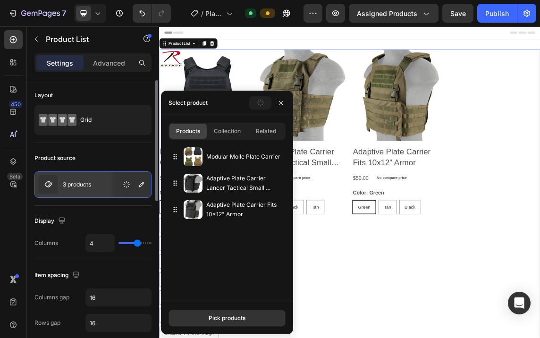
click at [540, 338] on div "Product Images Modular Molle Plate Carrier Product Title $79.99 Product Price P…" at bounding box center [442, 297] width 566 height 473
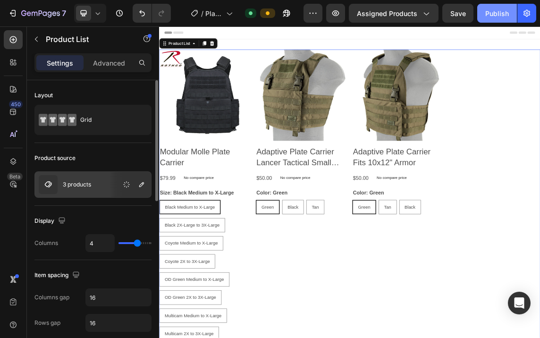
click at [497, 8] on button "Publish" at bounding box center [497, 13] width 40 height 19
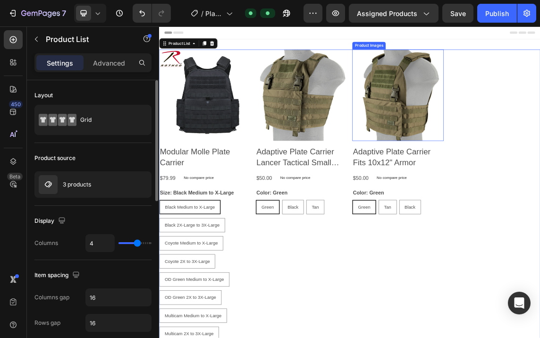
click at [490, 138] on img at bounding box center [514, 129] width 136 height 136
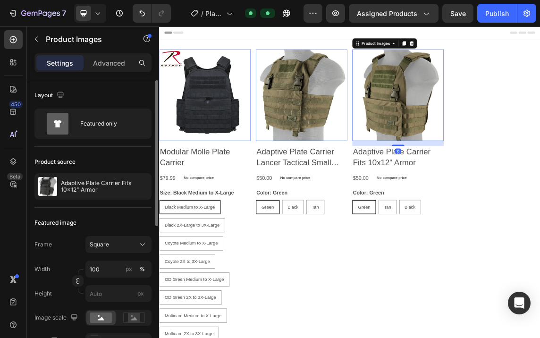
click at [490, 138] on img at bounding box center [514, 129] width 136 height 136
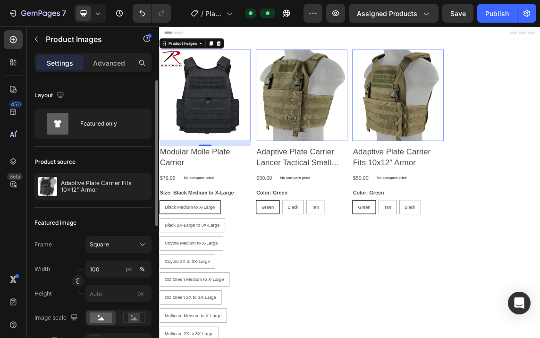
click at [215, 120] on img at bounding box center [227, 129] width 136 height 136
click at [351, 126] on img at bounding box center [371, 129] width 136 height 136
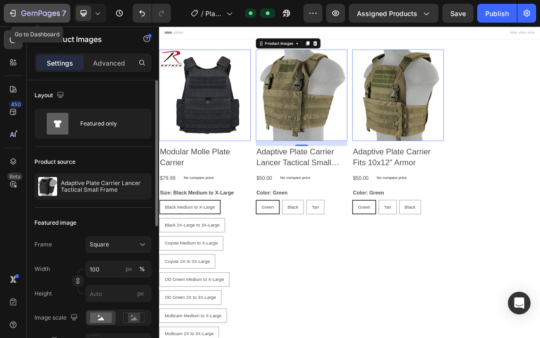
click at [12, 11] on icon "button" at bounding box center [12, 12] width 9 height 9
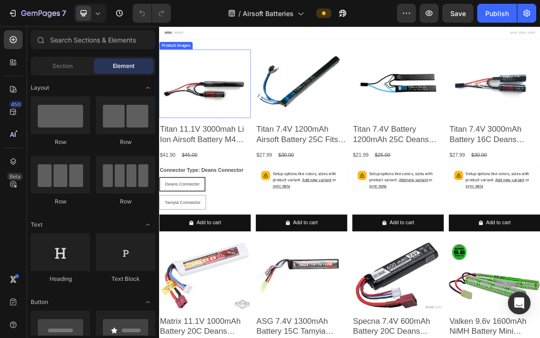
click at [270, 142] on img at bounding box center [227, 112] width 136 height 102
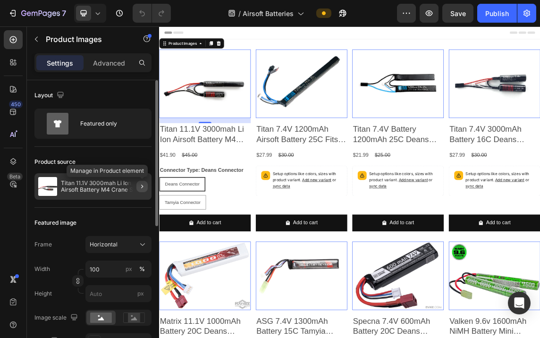
click at [147, 183] on button "button" at bounding box center [141, 186] width 11 height 11
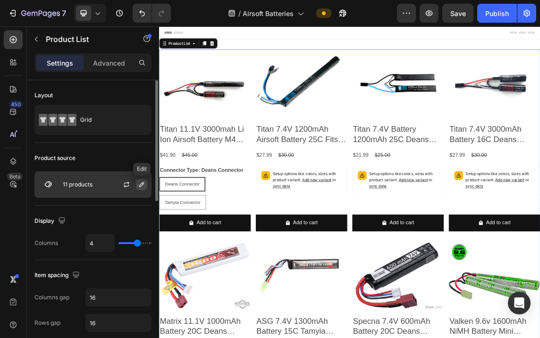
click at [143, 183] on icon "button" at bounding box center [141, 184] width 5 height 5
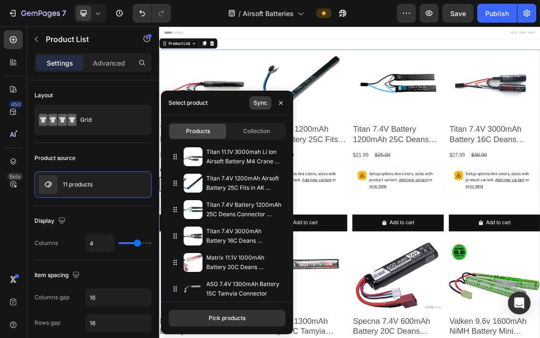
click at [259, 101] on div "Sync" at bounding box center [261, 103] width 14 height 8
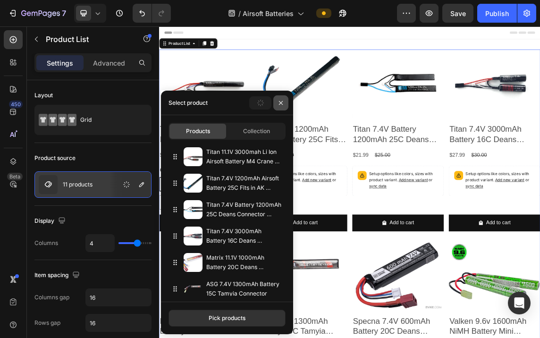
drag, startPoint x: 281, startPoint y: 100, endPoint x: 321, endPoint y: 144, distance: 59.9
click at [281, 100] on icon "button" at bounding box center [281, 103] width 8 height 8
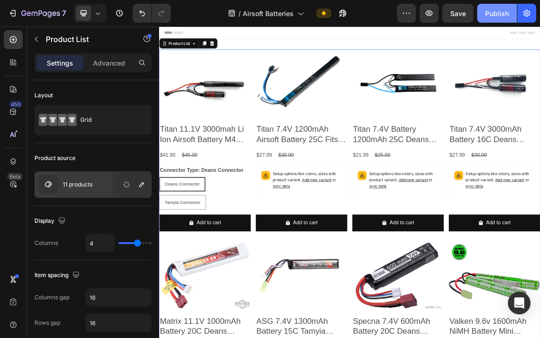
click at [499, 13] on div "Publish" at bounding box center [497, 13] width 24 height 10
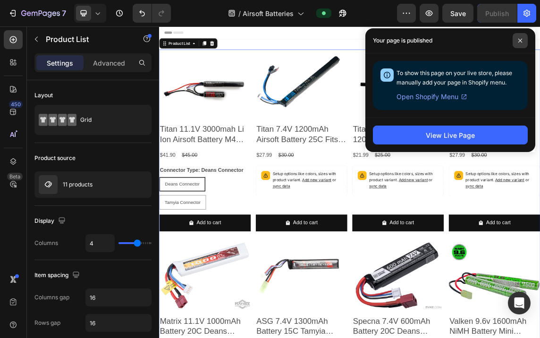
click at [520, 41] on icon at bounding box center [520, 41] width 4 height 4
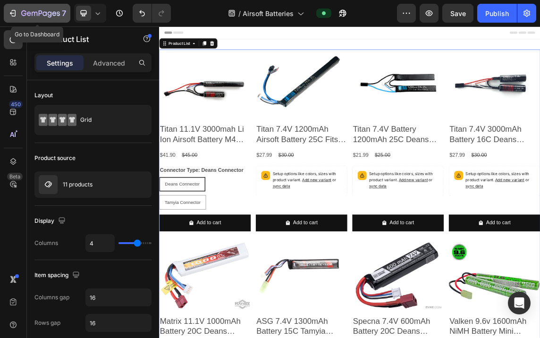
click at [15, 11] on icon "button" at bounding box center [12, 12] width 9 height 9
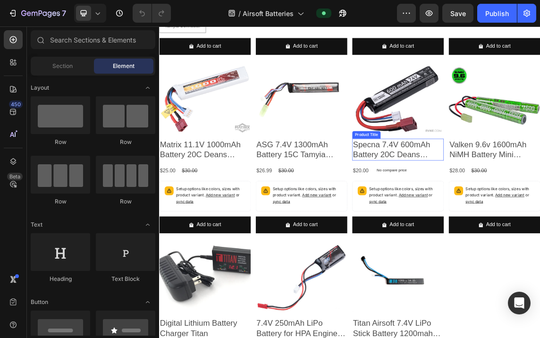
scroll to position [283, 0]
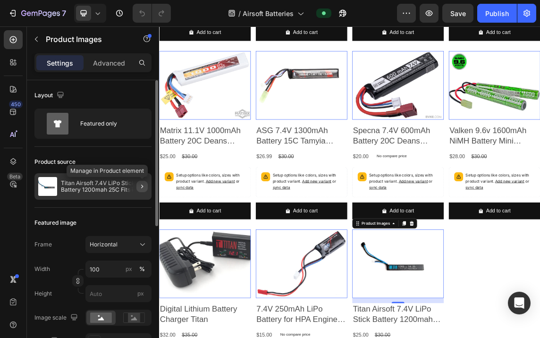
click at [140, 184] on icon "button" at bounding box center [142, 187] width 8 height 8
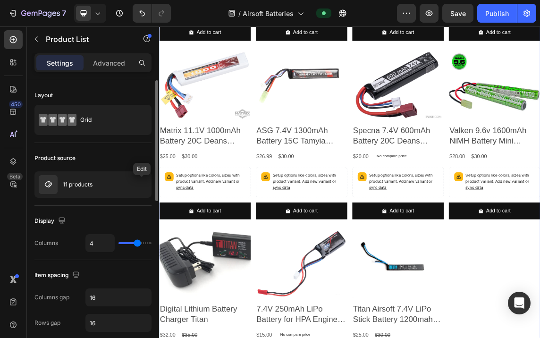
click at [0, 0] on icon "button" at bounding box center [0, 0] width 0 height 0
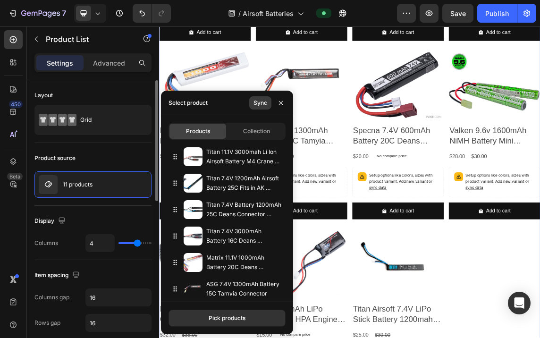
click at [258, 102] on div "Sync" at bounding box center [261, 103] width 14 height 8
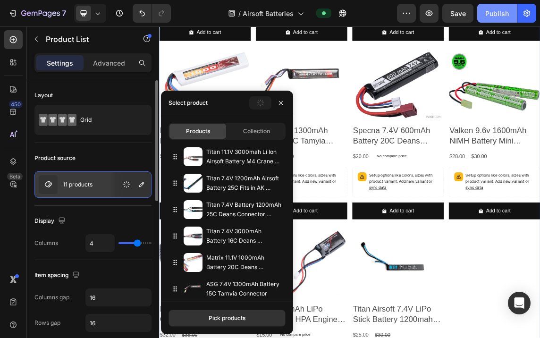
click at [499, 11] on div "Publish" at bounding box center [497, 13] width 24 height 10
